Goal: Use online tool/utility

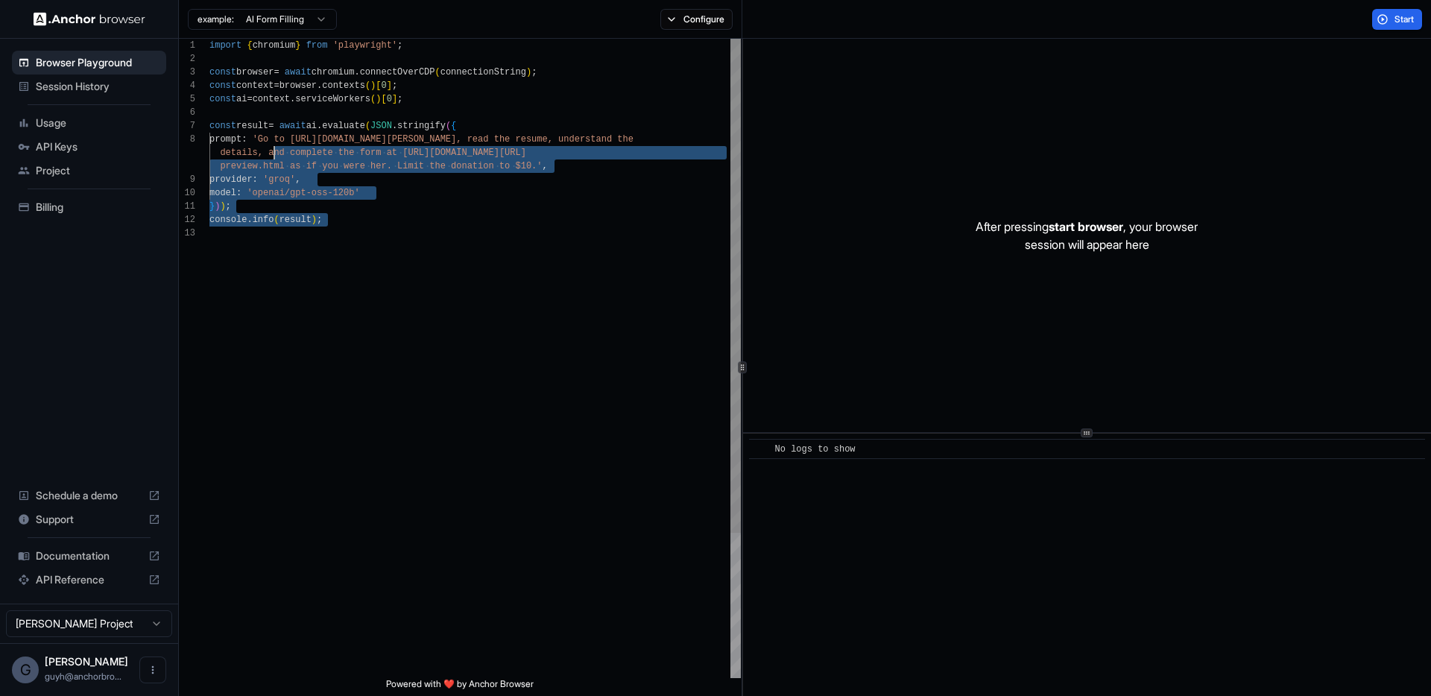
scroll to position [67, 0]
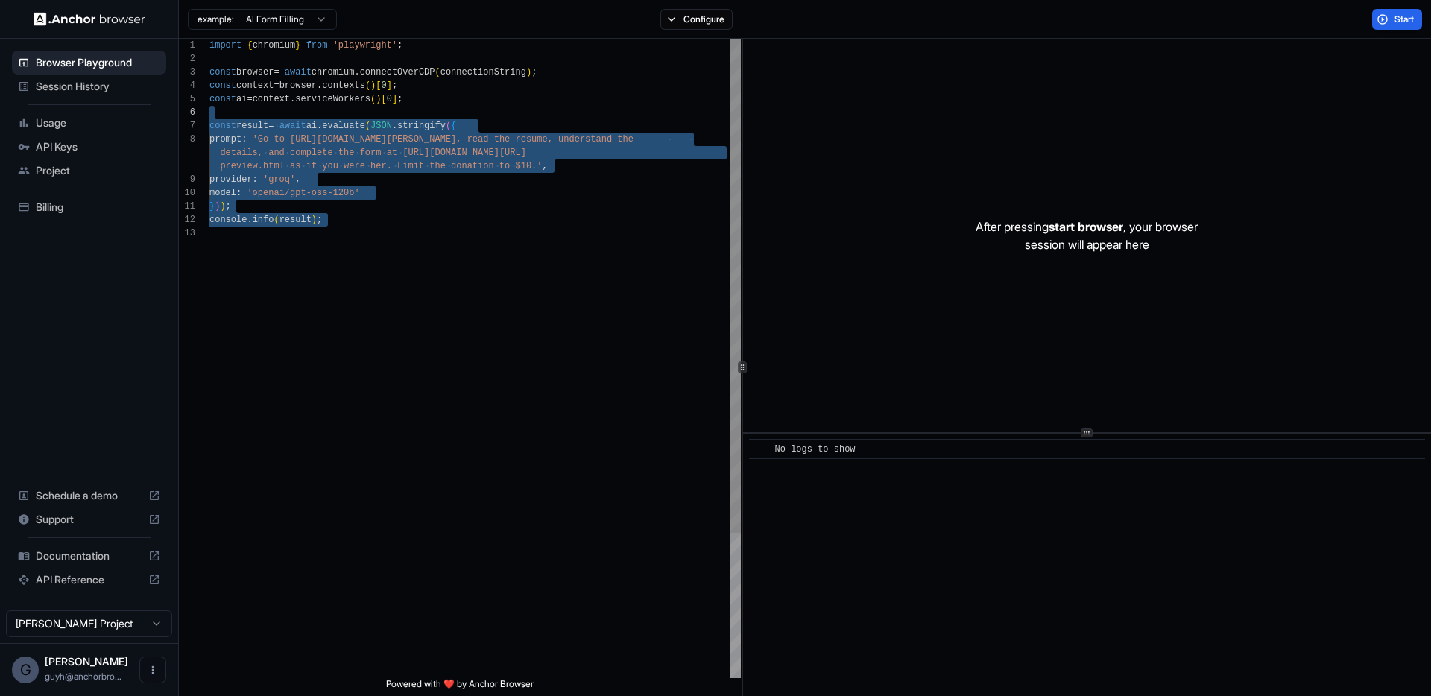
drag, startPoint x: 374, startPoint y: 248, endPoint x: 212, endPoint y: 108, distance: 214.5
click at [212, 108] on div "import { chromium } from 'playwright' ; const browser = await chromium . connec…" at bounding box center [474, 452] width 531 height 827
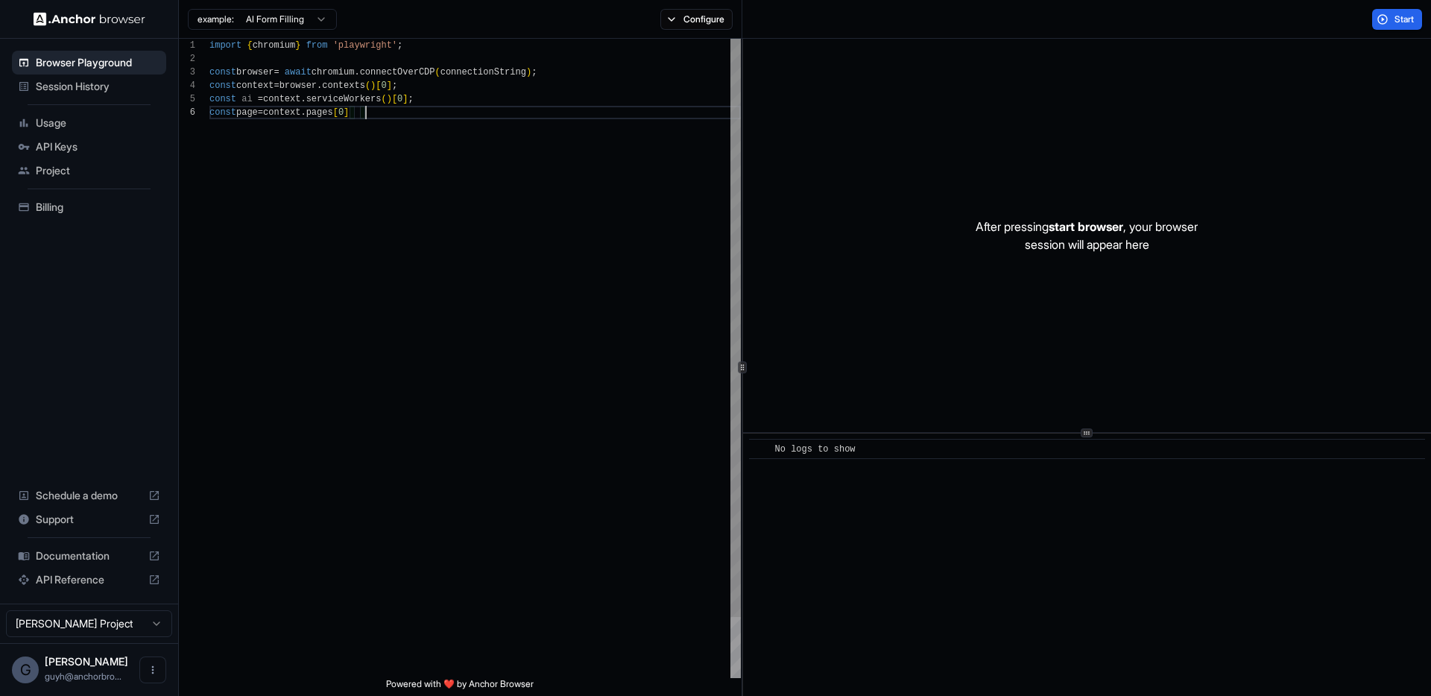
scroll to position [80, 0]
type textarea "**********"
click at [671, 22] on button "Configure" at bounding box center [696, 19] width 72 height 21
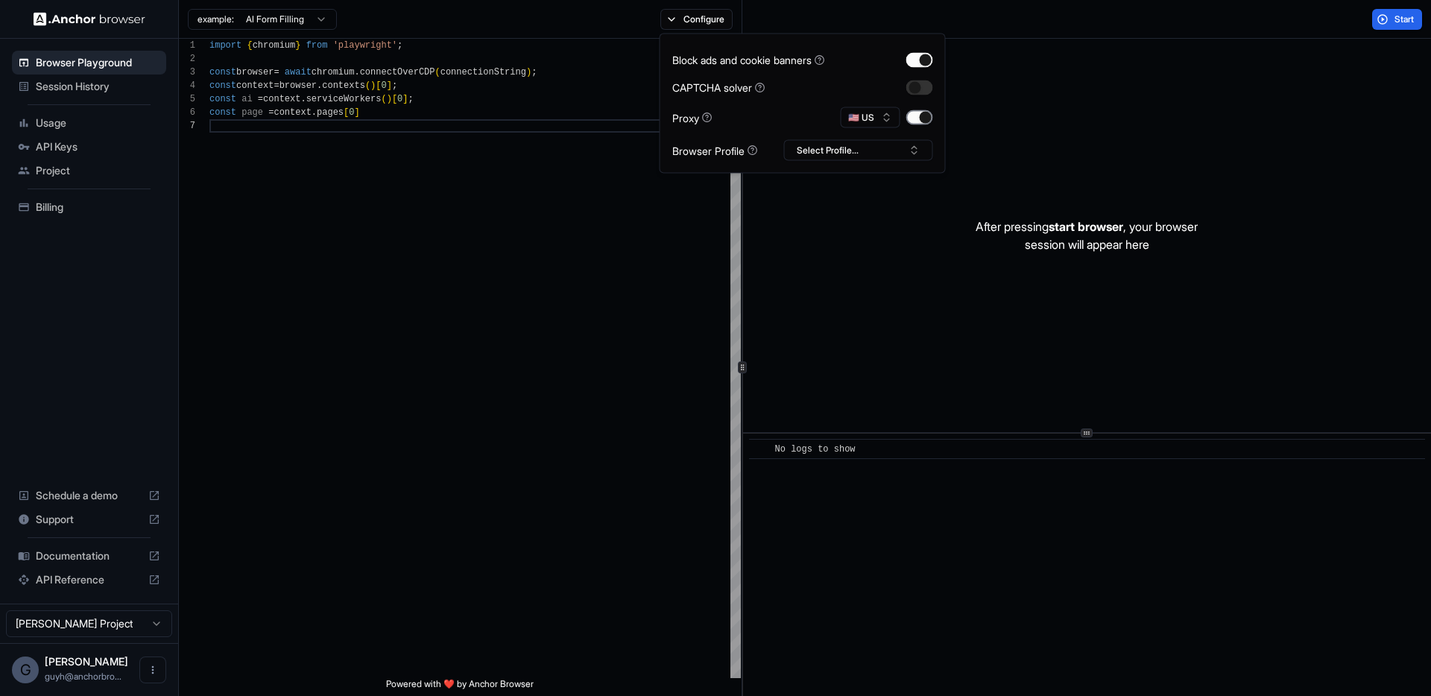
click at [906, 116] on button "button" at bounding box center [919, 117] width 27 height 15
click at [1394, 23] on span "Start" at bounding box center [1404, 19] width 21 height 12
